Goal: Information Seeking & Learning: Learn about a topic

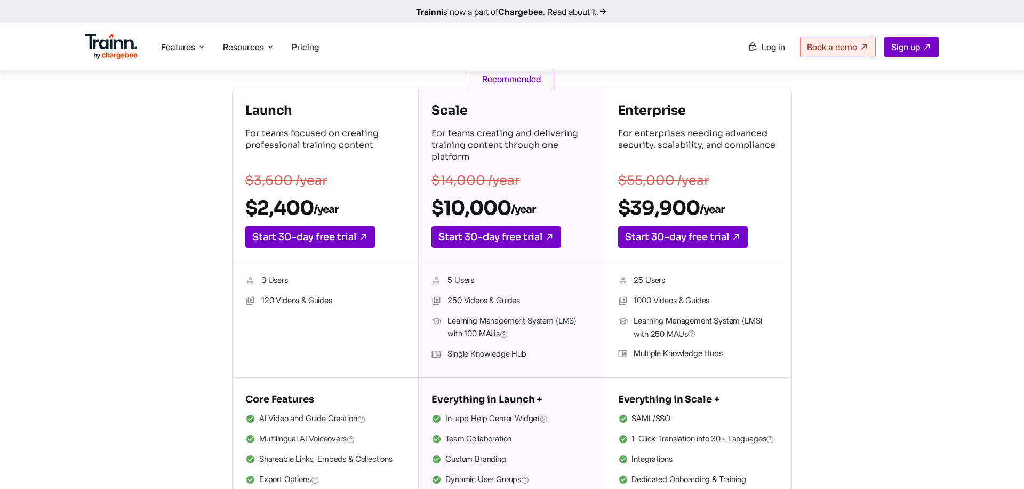
scroll to position [166, 0]
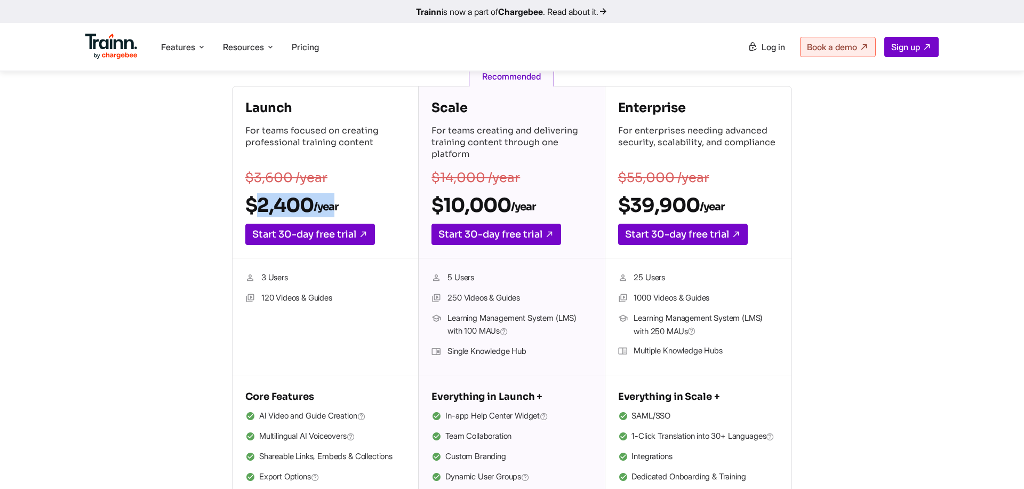
drag, startPoint x: 248, startPoint y: 199, endPoint x: 336, endPoint y: 199, distance: 88.0
click at [337, 200] on h2 "$2,400 /year" at bounding box center [325, 205] width 160 height 24
click at [347, 203] on h2 "$2,400 /year" at bounding box center [325, 205] width 160 height 24
click at [261, 112] on h4 "Launch" at bounding box center [325, 107] width 160 height 17
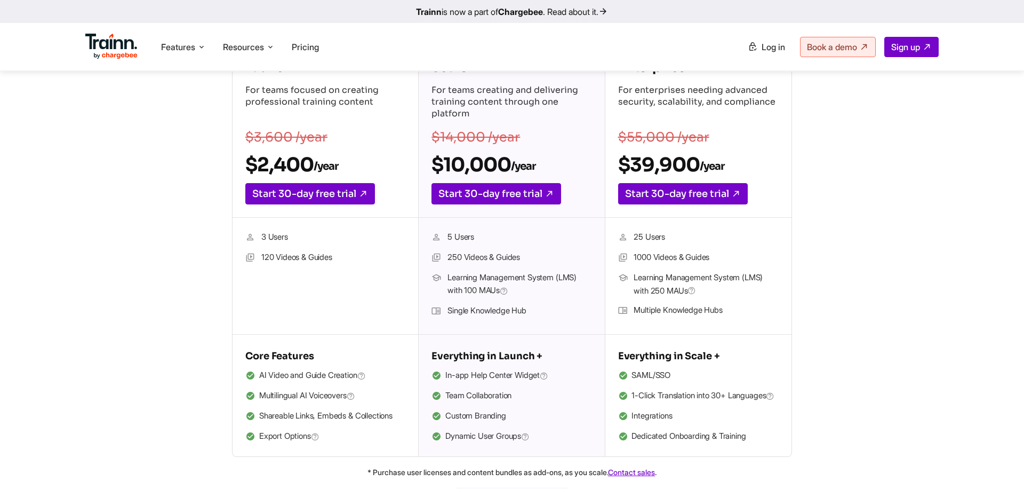
scroll to position [215, 0]
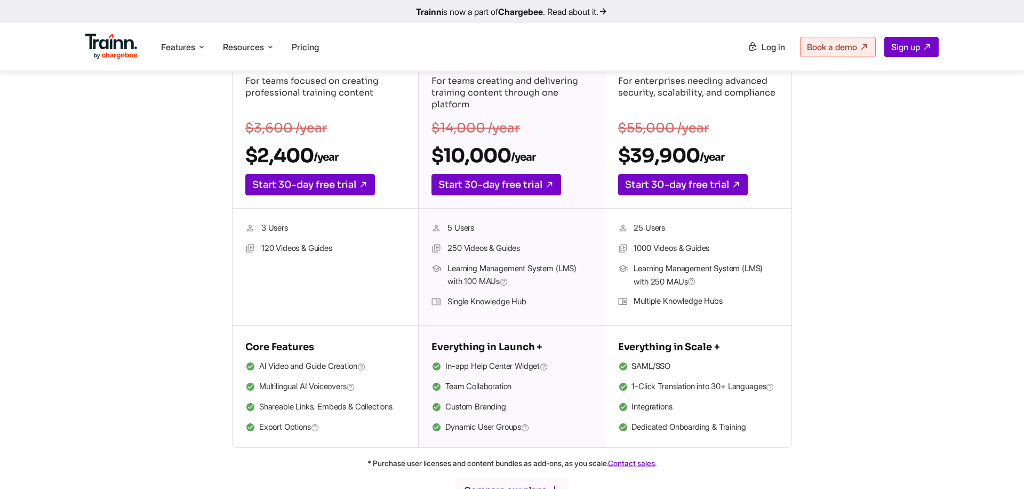
drag, startPoint x: 260, startPoint y: 248, endPoint x: 352, endPoint y: 249, distance: 91.7
click at [352, 249] on li "120 Videos & Guides" at bounding box center [325, 249] width 160 height 14
click at [266, 274] on ul "3 Users 120 Videos & Guides" at bounding box center [325, 266] width 160 height 91
drag, startPoint x: 261, startPoint y: 246, endPoint x: 333, endPoint y: 246, distance: 72.0
click at [333, 246] on li "120 Videos & Guides" at bounding box center [325, 249] width 160 height 14
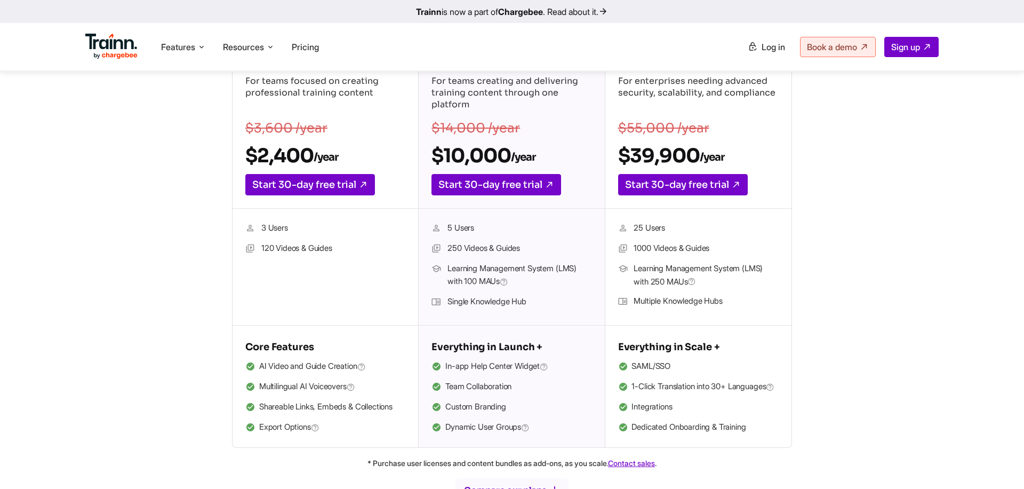
drag, startPoint x: 261, startPoint y: 226, endPoint x: 290, endPoint y: 228, distance: 29.4
click at [290, 228] on li "3 Users" at bounding box center [325, 228] width 160 height 14
drag, startPoint x: 260, startPoint y: 226, endPoint x: 282, endPoint y: 226, distance: 21.3
click at [282, 226] on li "3 Users" at bounding box center [325, 228] width 160 height 14
click at [266, 229] on li "3 Users" at bounding box center [325, 228] width 160 height 14
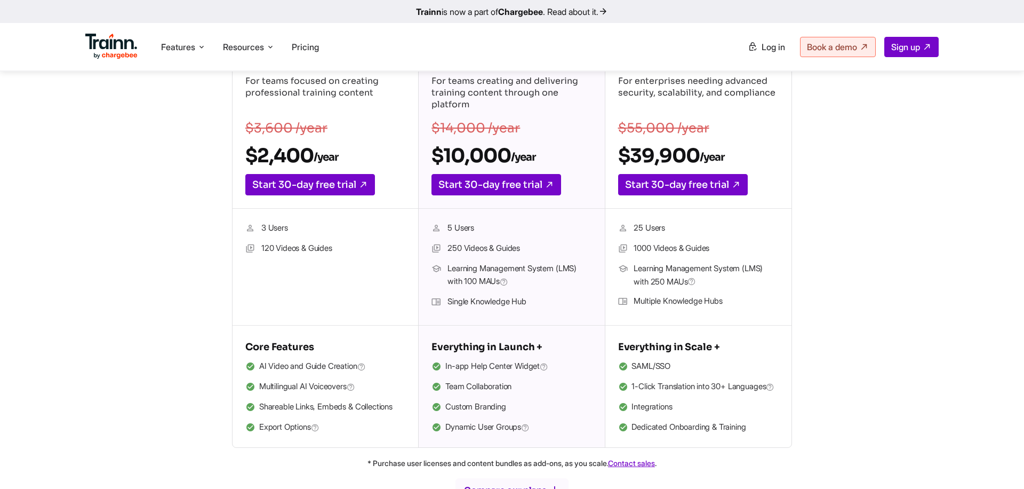
scroll to position [342, 0]
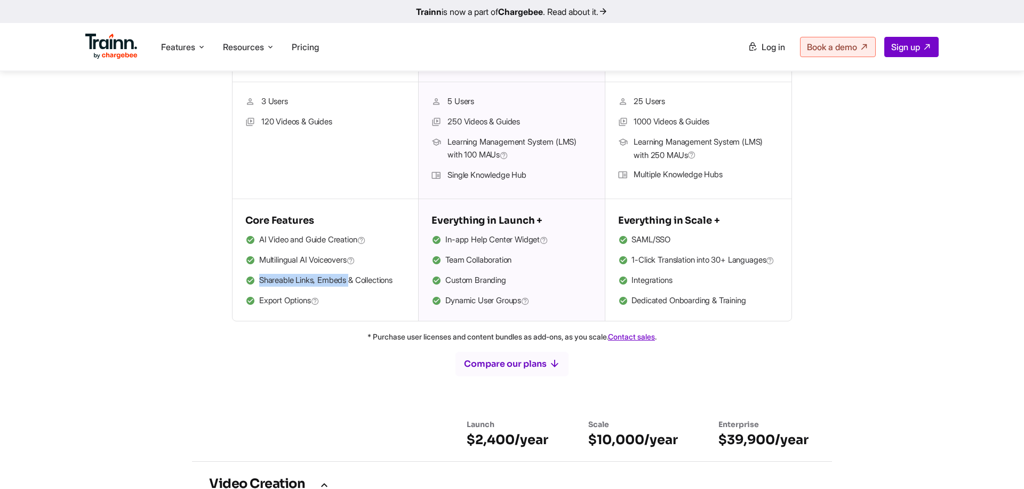
drag, startPoint x: 261, startPoint y: 279, endPoint x: 354, endPoint y: 282, distance: 92.9
click at [356, 282] on li "Shareable Links, Embeds & Collections" at bounding box center [325, 281] width 160 height 14
click at [376, 279] on li "Shareable Links, Embeds & Collections" at bounding box center [325, 281] width 160 height 14
drag, startPoint x: 264, startPoint y: 301, endPoint x: 308, endPoint y: 301, distance: 44.3
click at [308, 301] on span "Export Options" at bounding box center [289, 301] width 60 height 14
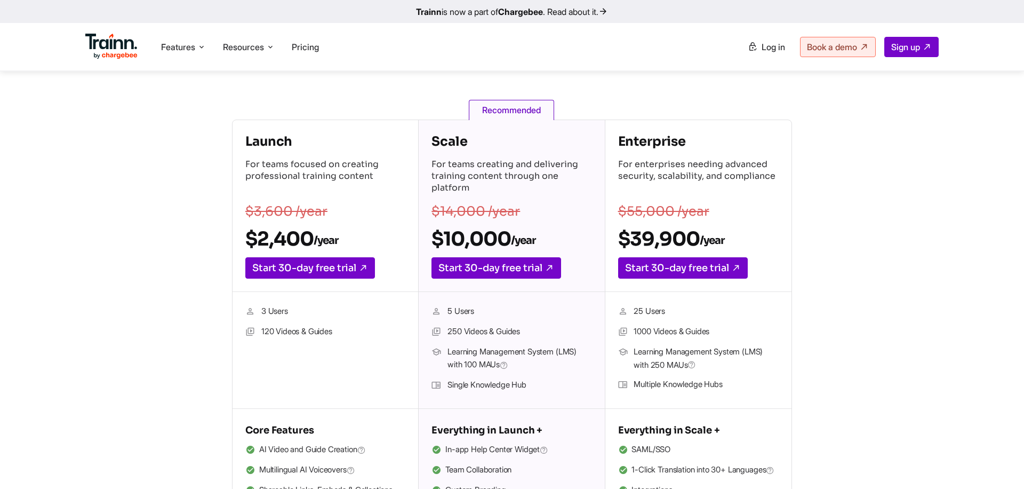
scroll to position [133, 0]
click at [449, 378] on li "Single Knowledge Hub" at bounding box center [512, 385] width 160 height 14
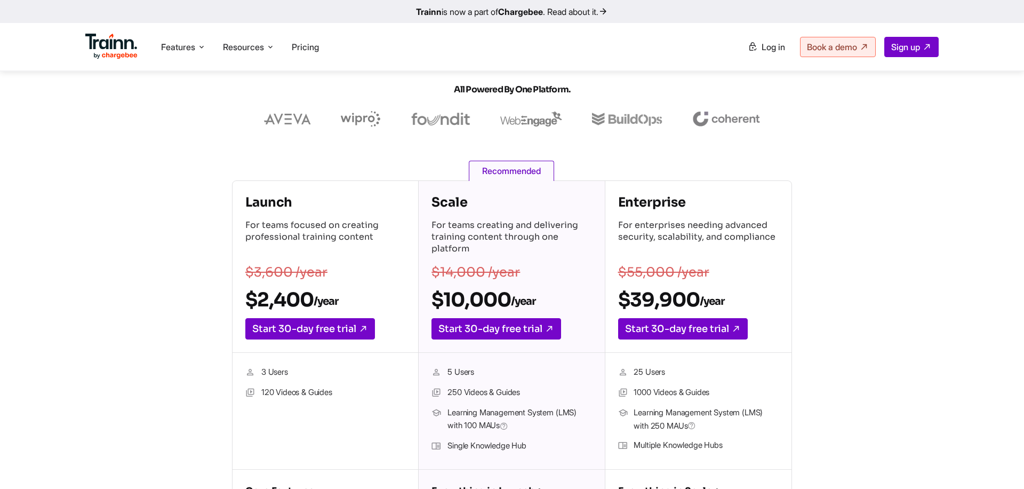
scroll to position [104, 0]
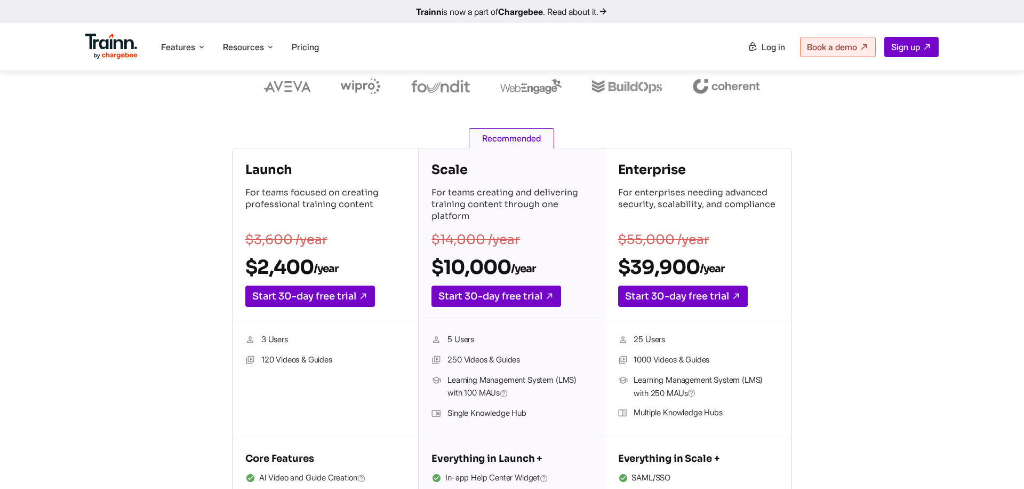
drag, startPoint x: 299, startPoint y: 339, endPoint x: 246, endPoint y: 339, distance: 52.8
click at [246, 339] on li "3 Users" at bounding box center [325, 340] width 160 height 14
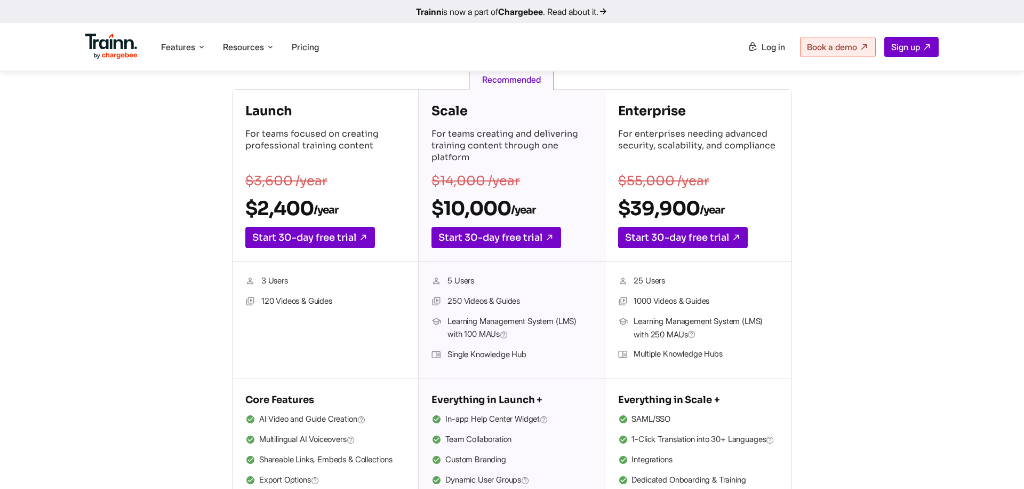
scroll to position [188, 0]
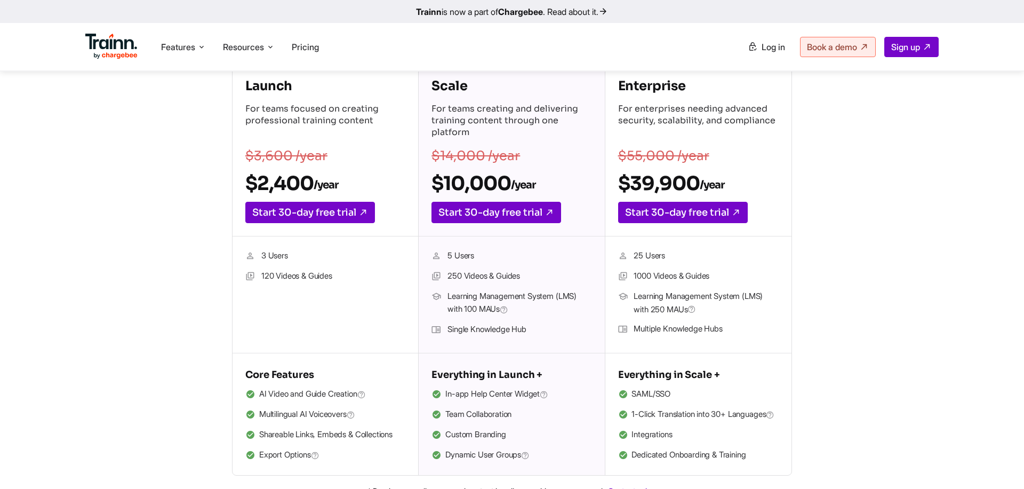
click at [234, 315] on div "3 Users 120 Videos & Guides" at bounding box center [326, 294] width 186 height 117
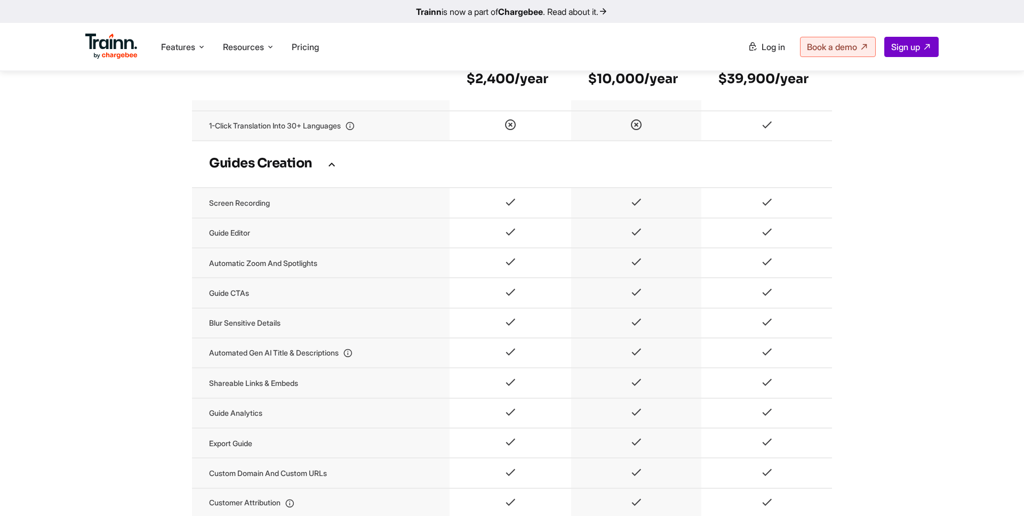
scroll to position [1129, 0]
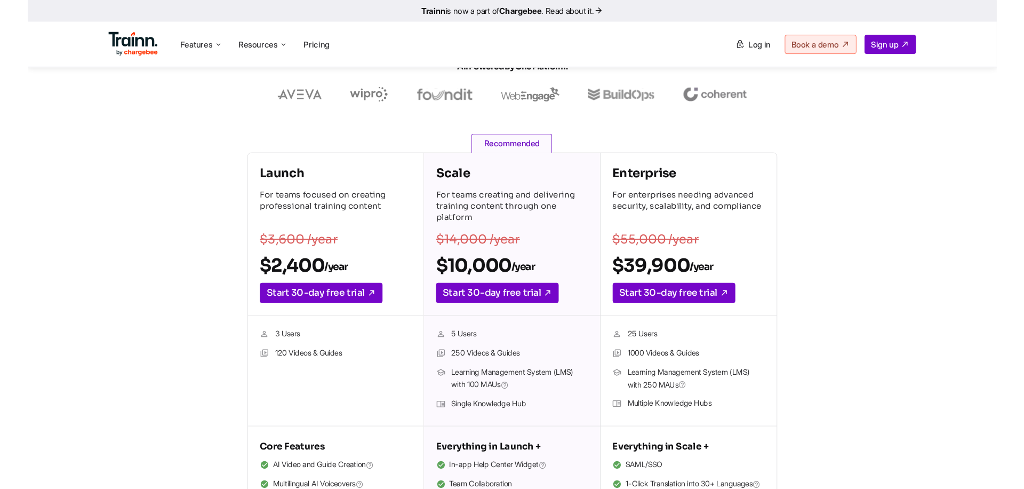
scroll to position [89, 0]
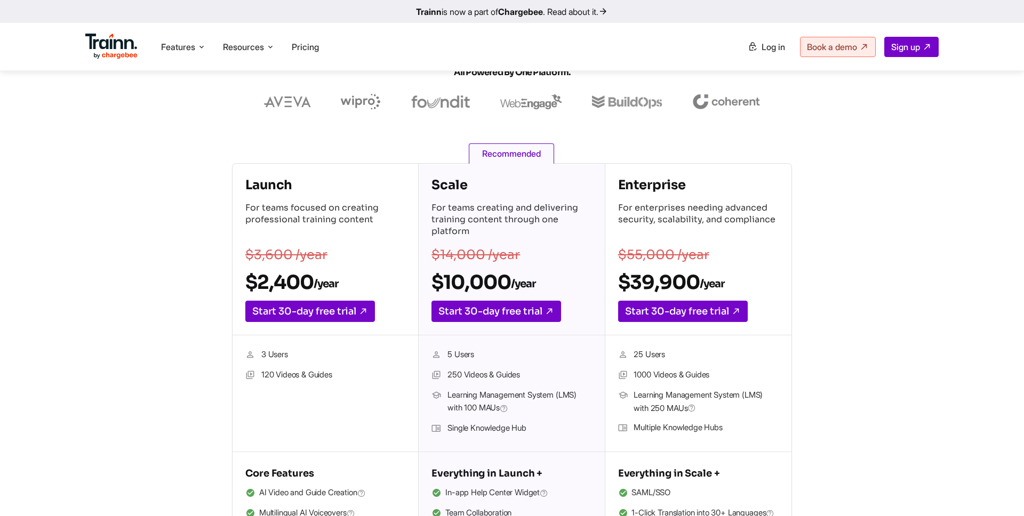
click at [187, 316] on div "Launch For teams focused on creating professional training content $3,600 /year…" at bounding box center [512, 368] width 768 height 411
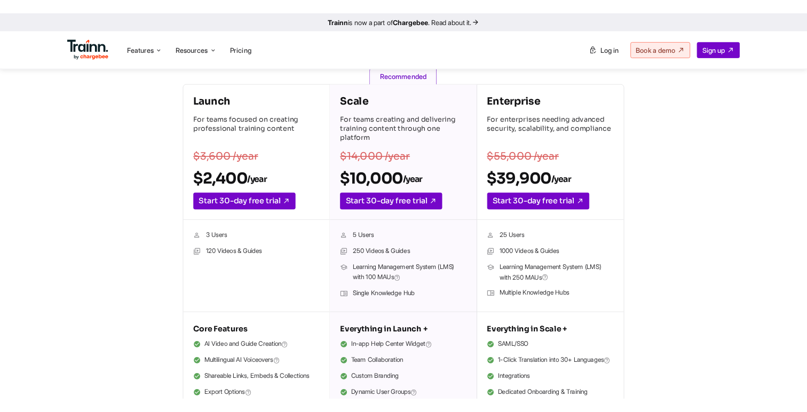
scroll to position [163, 0]
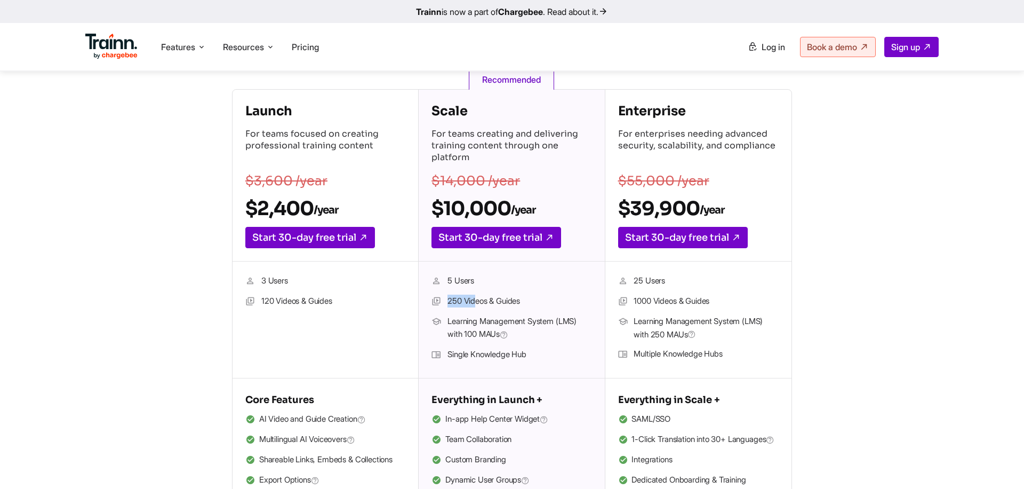
drag, startPoint x: 445, startPoint y: 300, endPoint x: 506, endPoint y: 301, distance: 60.3
click at [503, 299] on li "250 Videos & Guides" at bounding box center [512, 301] width 160 height 14
click at [497, 303] on li "250 Videos & Guides" at bounding box center [512, 301] width 160 height 14
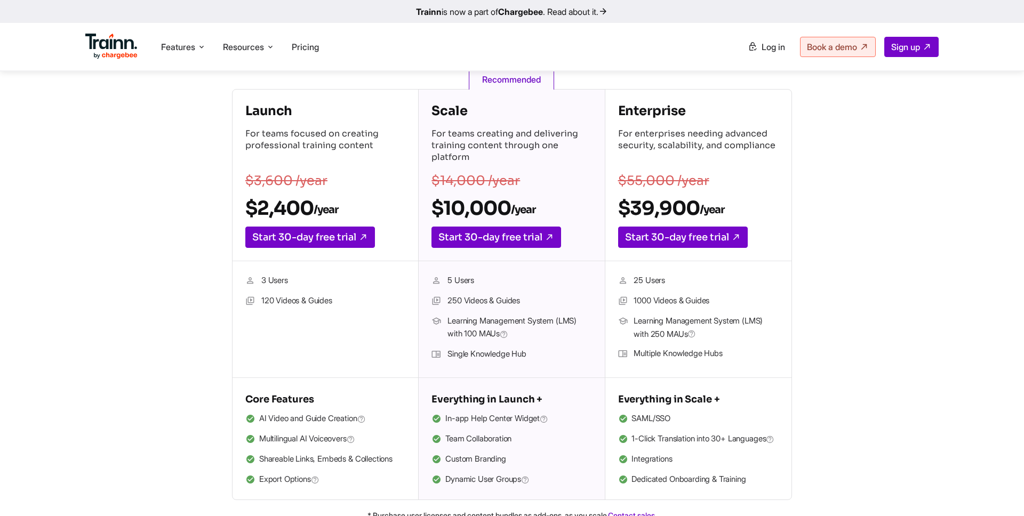
click at [355, 51] on ul "Features Product Videos Create product & how-to videos in multiple languages. G…" at bounding box center [298, 46] width 427 height 30
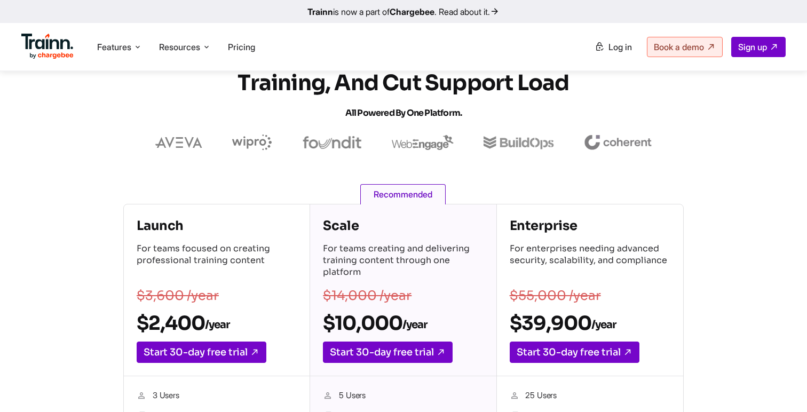
scroll to position [146, 0]
